Goal: Task Accomplishment & Management: Use online tool/utility

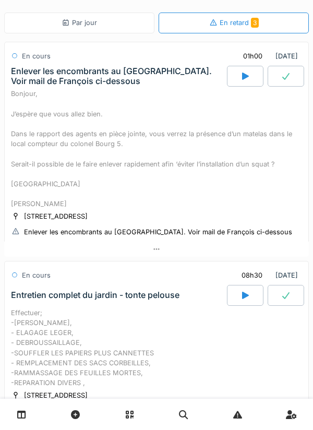
click at [75, 26] on div "Par jour" at bounding box center [79, 23] width 35 height 10
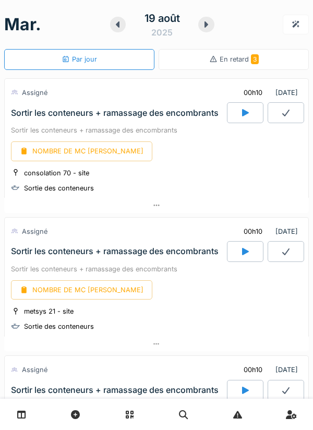
click at [239, 114] on div at bounding box center [245, 112] width 37 height 21
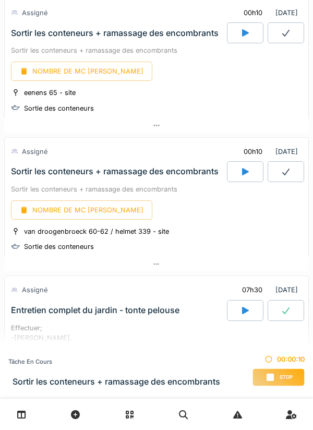
scroll to position [601, 0]
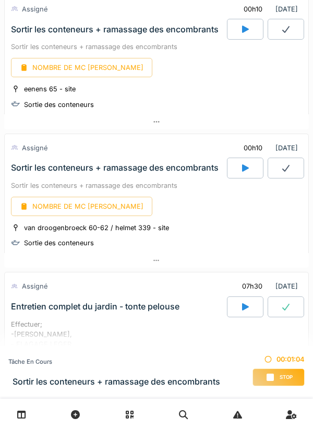
click at [261, 212] on div "NOMBRE DE MC [PERSON_NAME]" at bounding box center [156, 206] width 291 height 19
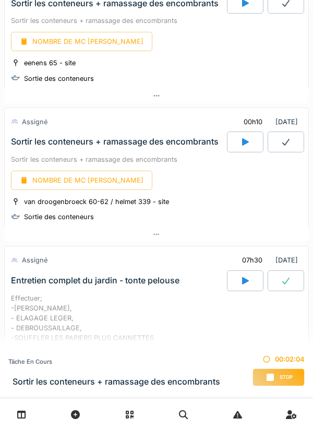
scroll to position [628, 0]
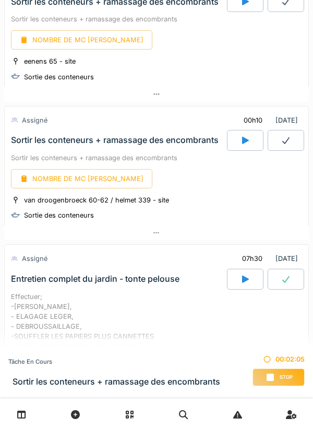
click at [241, 151] on div at bounding box center [245, 140] width 37 height 21
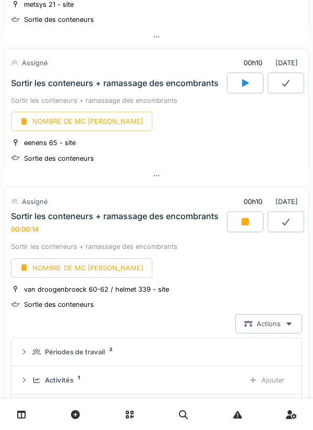
scroll to position [546, 0]
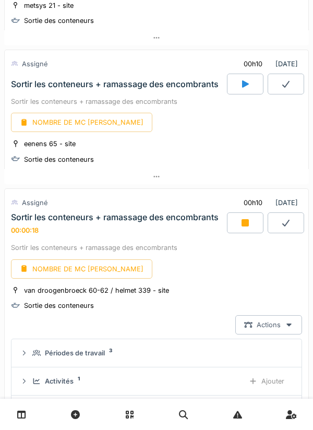
click at [253, 224] on div at bounding box center [245, 222] width 37 height 21
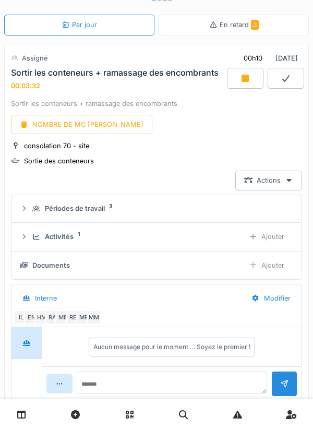
scroll to position [33, 0]
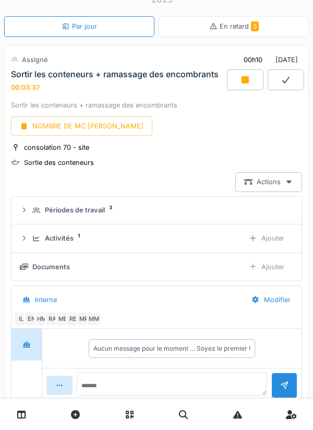
click at [244, 86] on div at bounding box center [245, 79] width 37 height 21
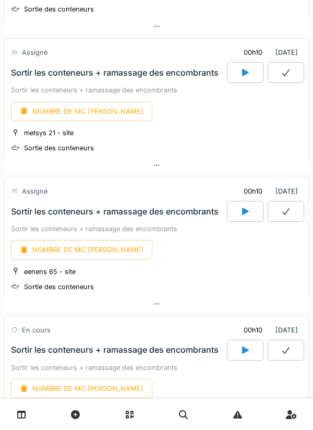
scroll to position [180, 0]
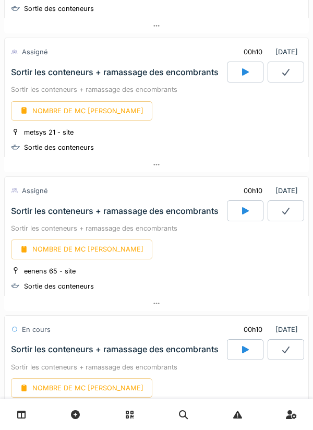
click at [160, 167] on icon at bounding box center [156, 164] width 8 height 7
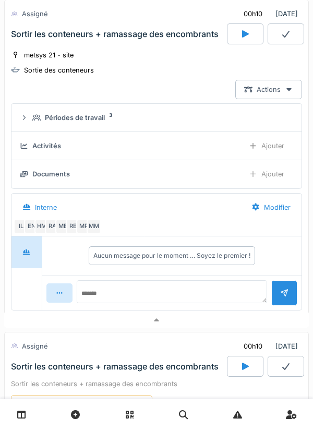
scroll to position [267, 0]
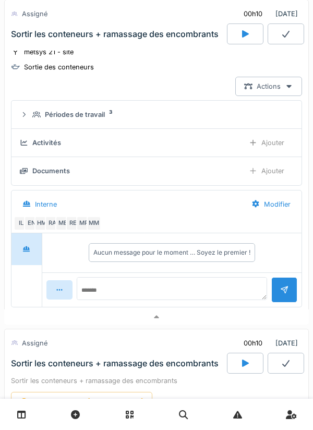
click at [266, 146] on div "Ajouter" at bounding box center [266, 142] width 53 height 19
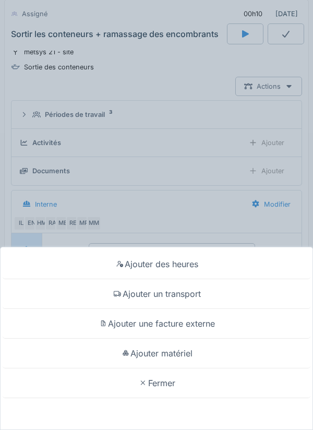
click at [194, 268] on div "Ajouter des heures" at bounding box center [157, 264] width 308 height 30
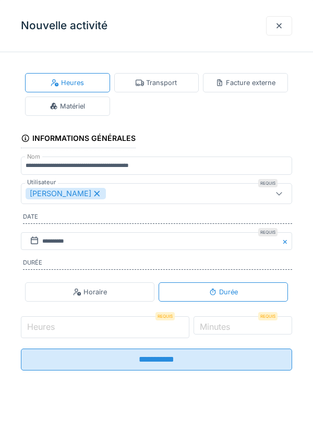
click at [151, 330] on input "Heures" at bounding box center [105, 327] width 168 height 22
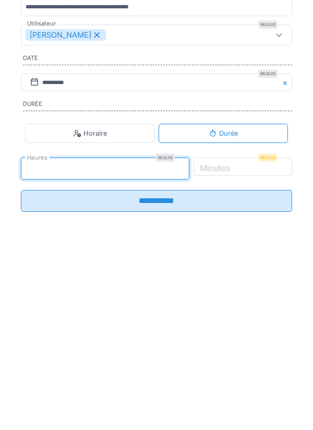
type input "*"
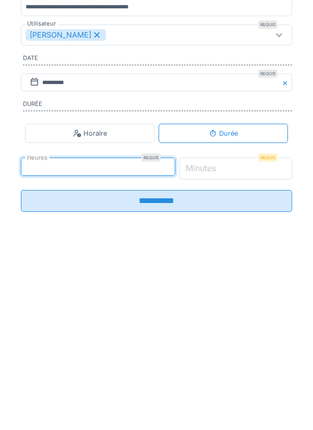
click at [250, 331] on input "*" at bounding box center [235, 327] width 113 height 22
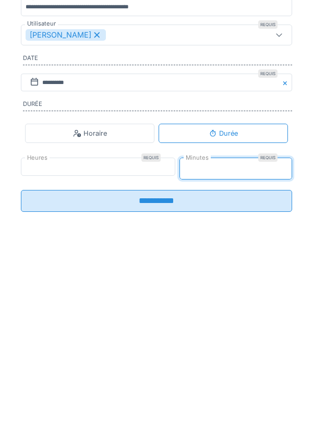
type input "*"
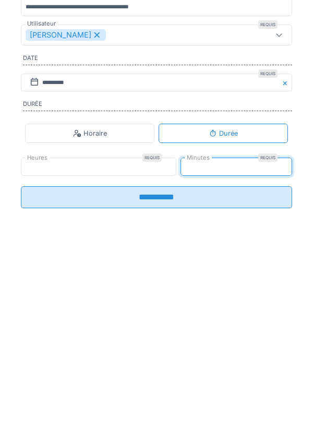
click at [198, 363] on input "**********" at bounding box center [156, 356] width 271 height 22
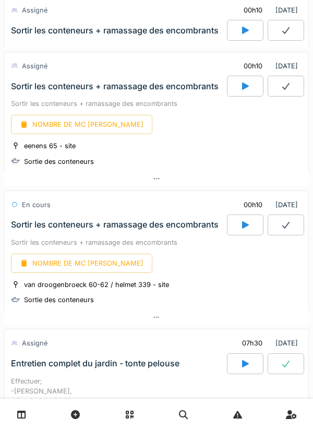
scroll to position [544, 0]
click at [162, 182] on div at bounding box center [156, 178] width 305 height 15
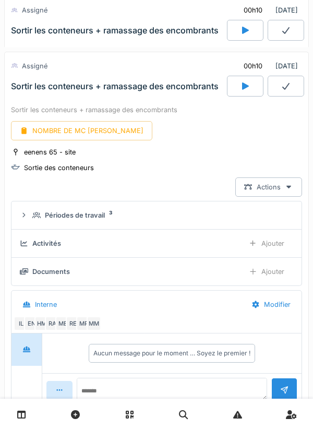
scroll to position [555, 0]
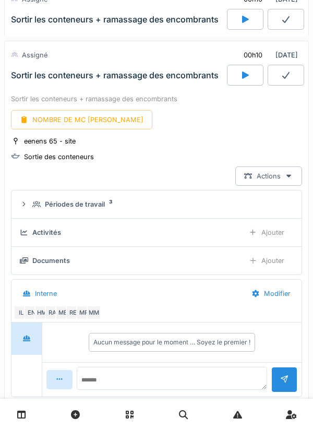
click at [274, 235] on div "Ajouter" at bounding box center [266, 232] width 53 height 19
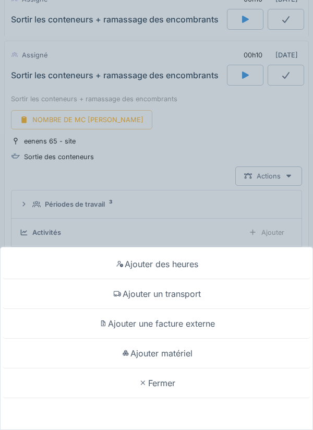
click at [214, 268] on div "Ajouter des heures" at bounding box center [157, 264] width 308 height 30
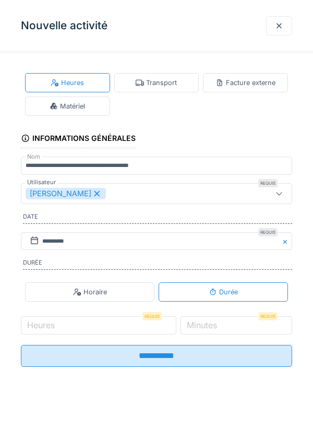
click at [52, 331] on label "Heures" at bounding box center [41, 325] width 32 height 13
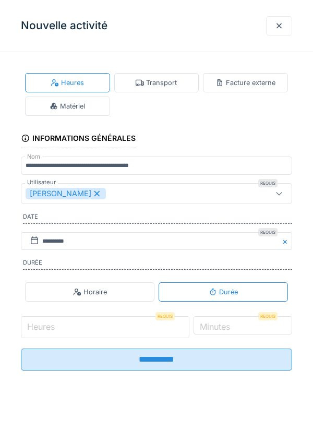
click at [52, 331] on input "Heures" at bounding box center [105, 327] width 168 height 22
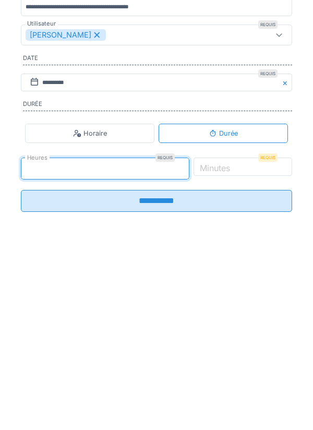
type input "*"
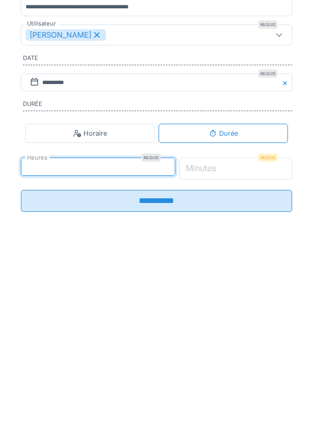
click at [258, 330] on input "*" at bounding box center [235, 327] width 113 height 22
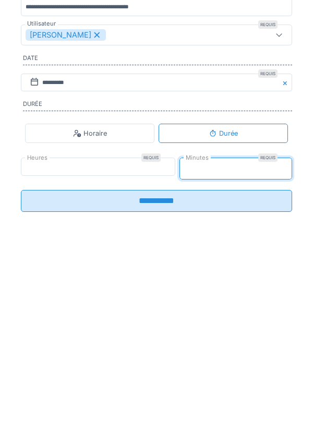
type input "**"
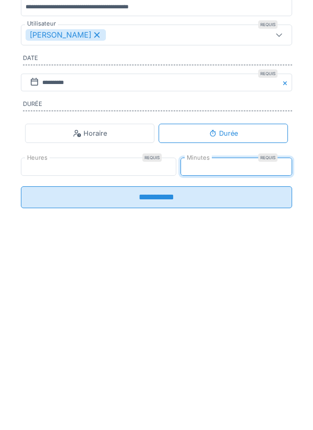
click at [204, 358] on input "**********" at bounding box center [156, 356] width 271 height 22
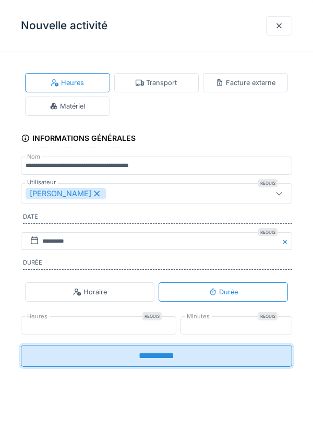
click at [104, 362] on input "**********" at bounding box center [156, 356] width 271 height 22
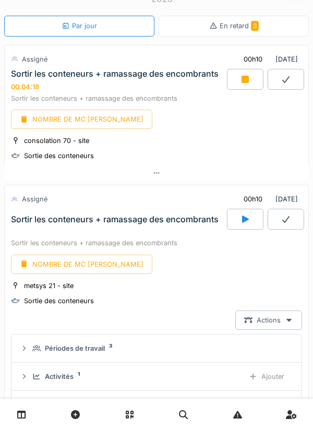
scroll to position [30, 0]
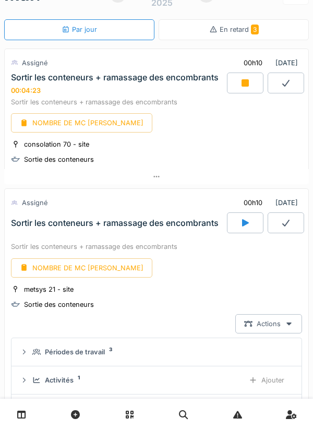
click at [237, 84] on div at bounding box center [245, 82] width 37 height 21
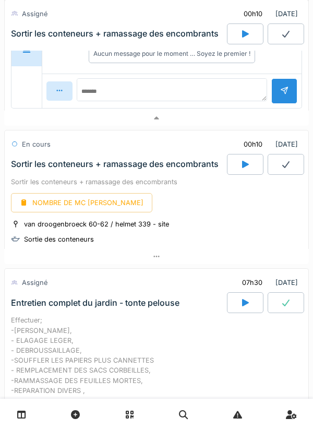
scroll to position [1074, 0]
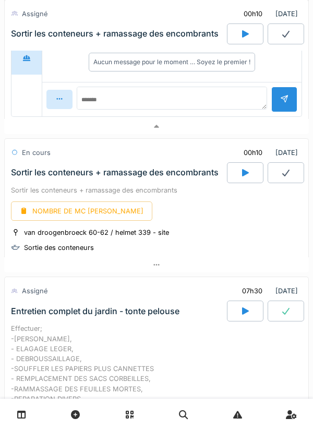
click at [163, 261] on div at bounding box center [156, 264] width 305 height 15
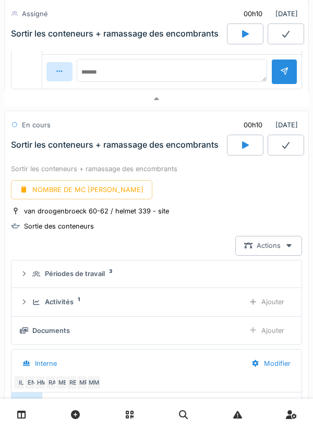
scroll to position [1172, 0]
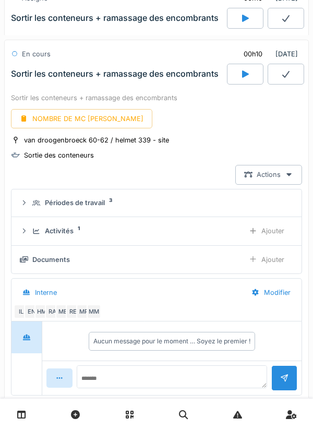
click at [277, 237] on div "Ajouter" at bounding box center [266, 230] width 53 height 19
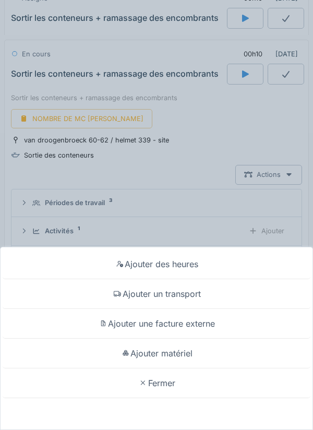
click at [120, 275] on div "Ajouter des heures" at bounding box center [157, 264] width 308 height 30
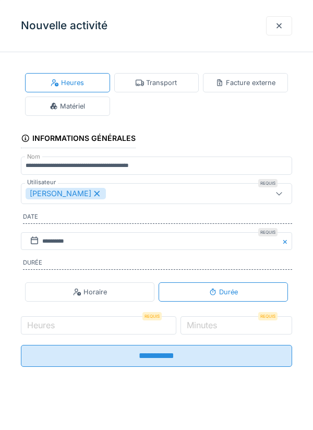
click at [51, 331] on label "Heures" at bounding box center [41, 325] width 32 height 13
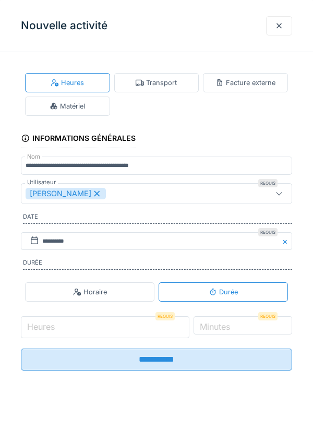
click at [51, 331] on input "Heures" at bounding box center [105, 327] width 168 height 22
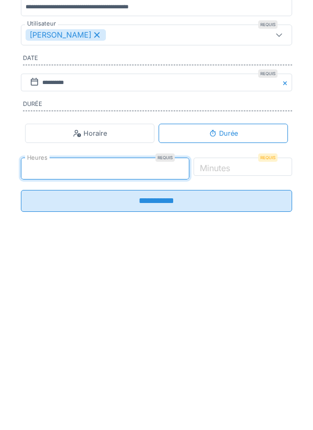
type input "*"
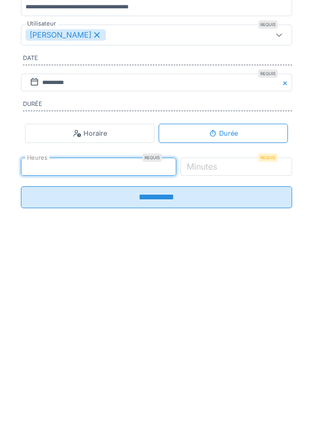
click at [219, 331] on label "Minutes" at bounding box center [202, 325] width 34 height 13
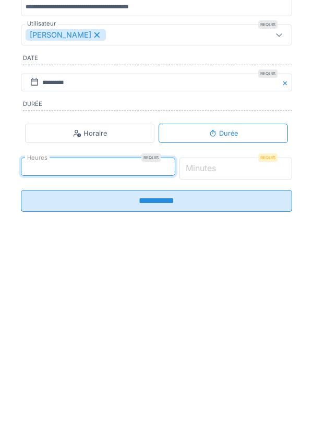
click at [240, 335] on input "*" at bounding box center [235, 327] width 113 height 22
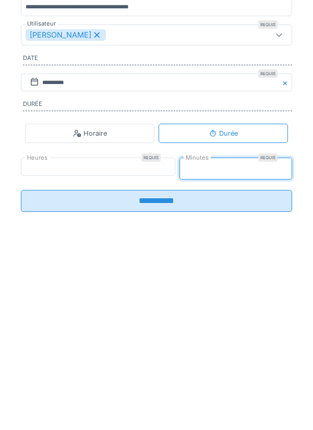
type input "**"
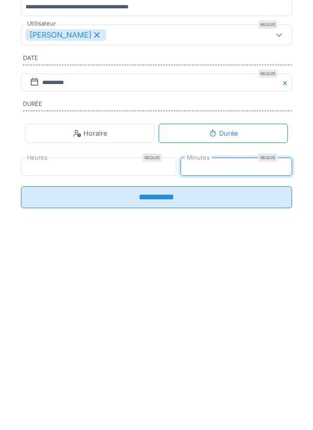
click at [191, 360] on input "**********" at bounding box center [156, 356] width 271 height 22
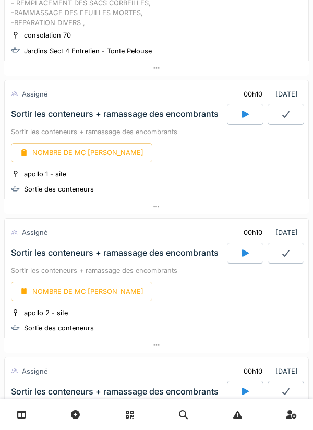
scroll to position [1770, 0]
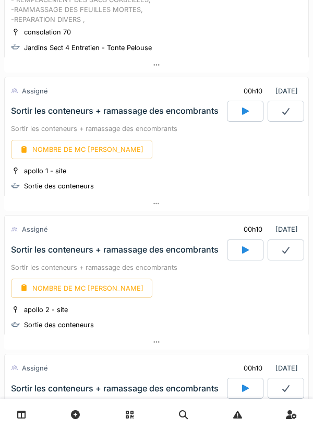
click at [241, 254] on icon at bounding box center [245, 250] width 10 height 8
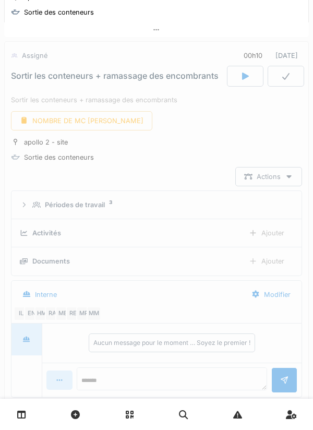
scroll to position [1947, 0]
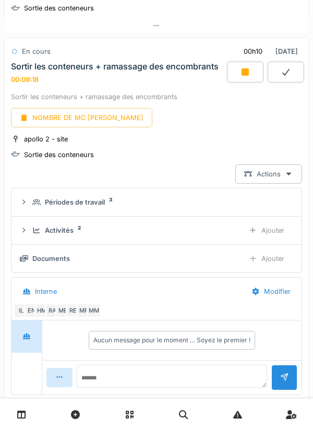
click at [237, 78] on div at bounding box center [245, 72] width 37 height 21
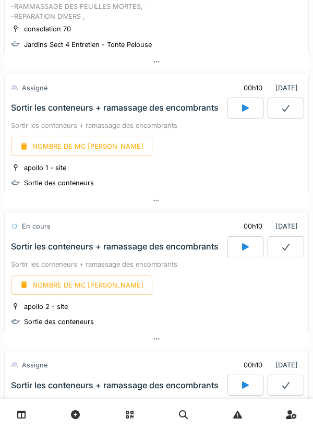
scroll to position [1771, 0]
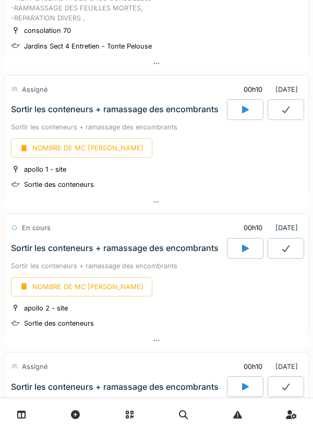
click at [237, 120] on div at bounding box center [245, 109] width 37 height 21
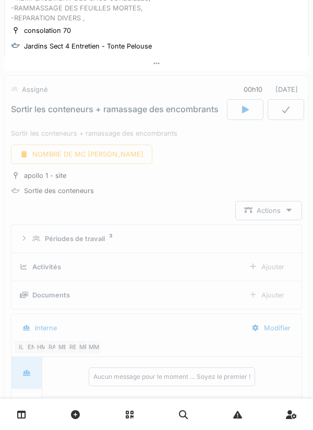
scroll to position [1808, 0]
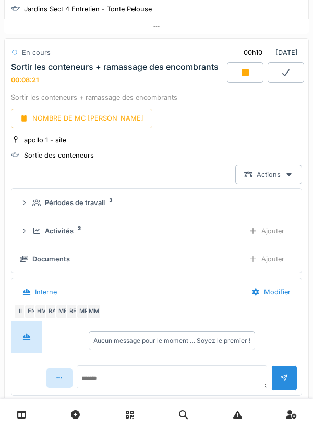
click at [243, 69] on div at bounding box center [245, 72] width 37 height 21
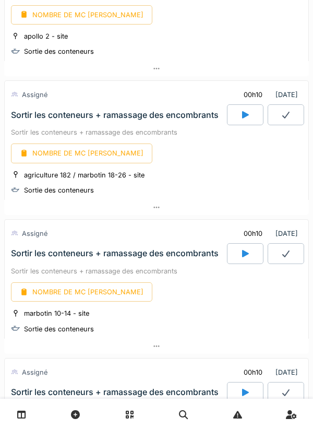
scroll to position [2042, 0]
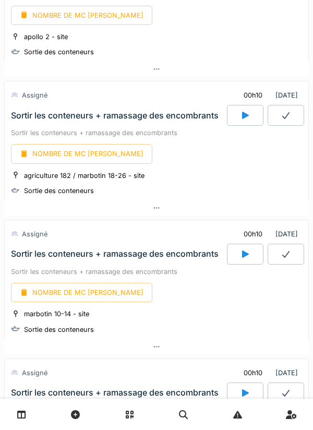
click at [236, 123] on div at bounding box center [245, 115] width 37 height 21
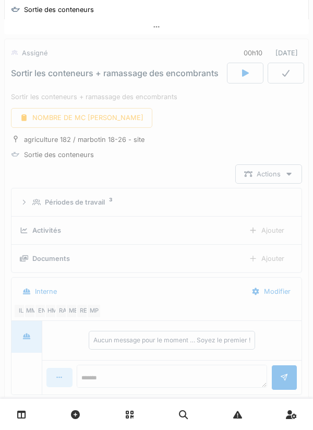
scroll to position [2086, 0]
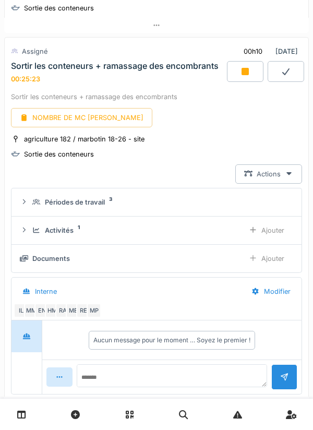
click at [238, 74] on div at bounding box center [245, 71] width 37 height 21
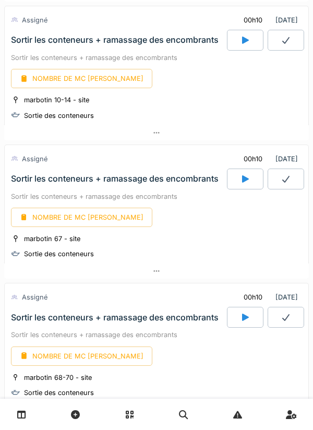
scroll to position [2258, 0]
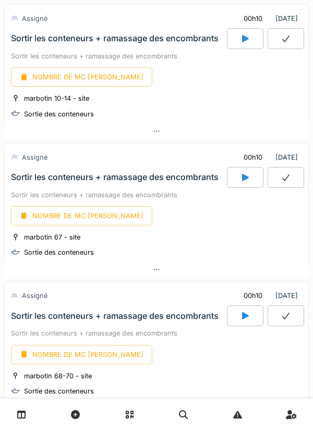
click at [238, 44] on div at bounding box center [245, 38] width 37 height 21
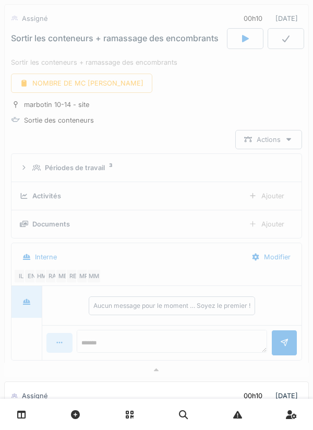
scroll to position [2225, 0]
